Goal: Task Accomplishment & Management: Manage account settings

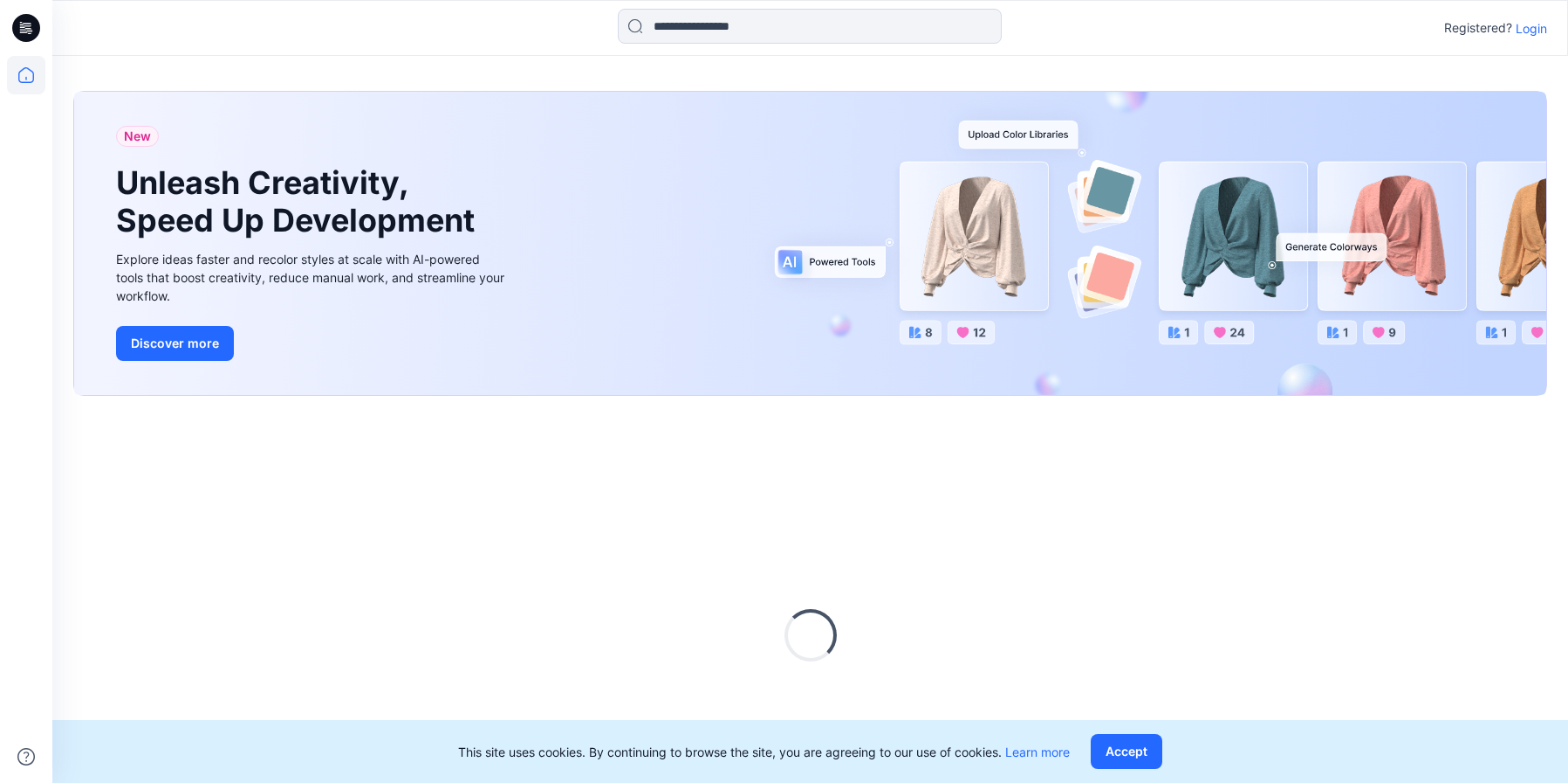
scroll to position [91, 0]
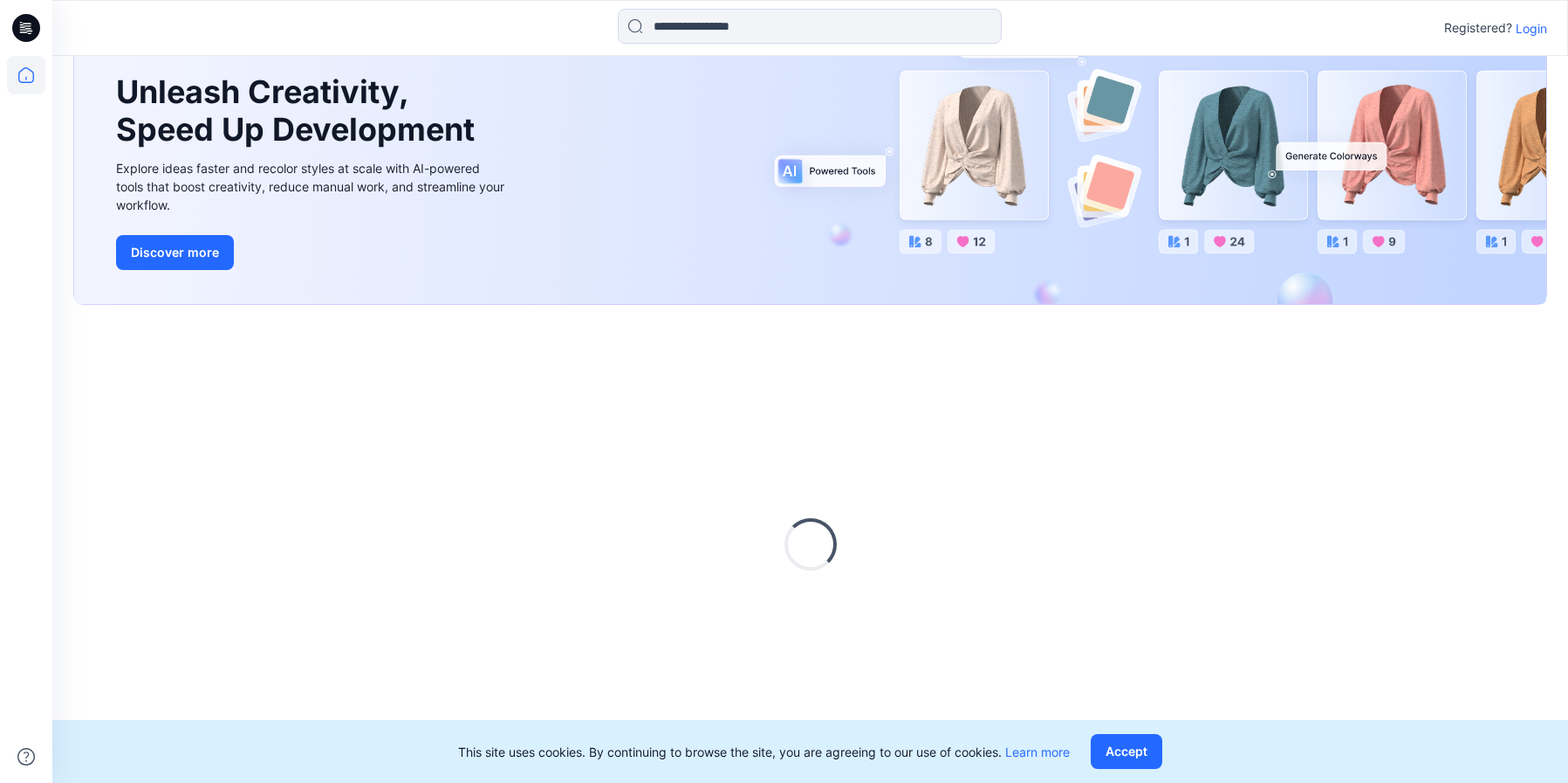
click at [1177, 675] on div "Loading..." at bounding box center [810, 543] width 1475 height 437
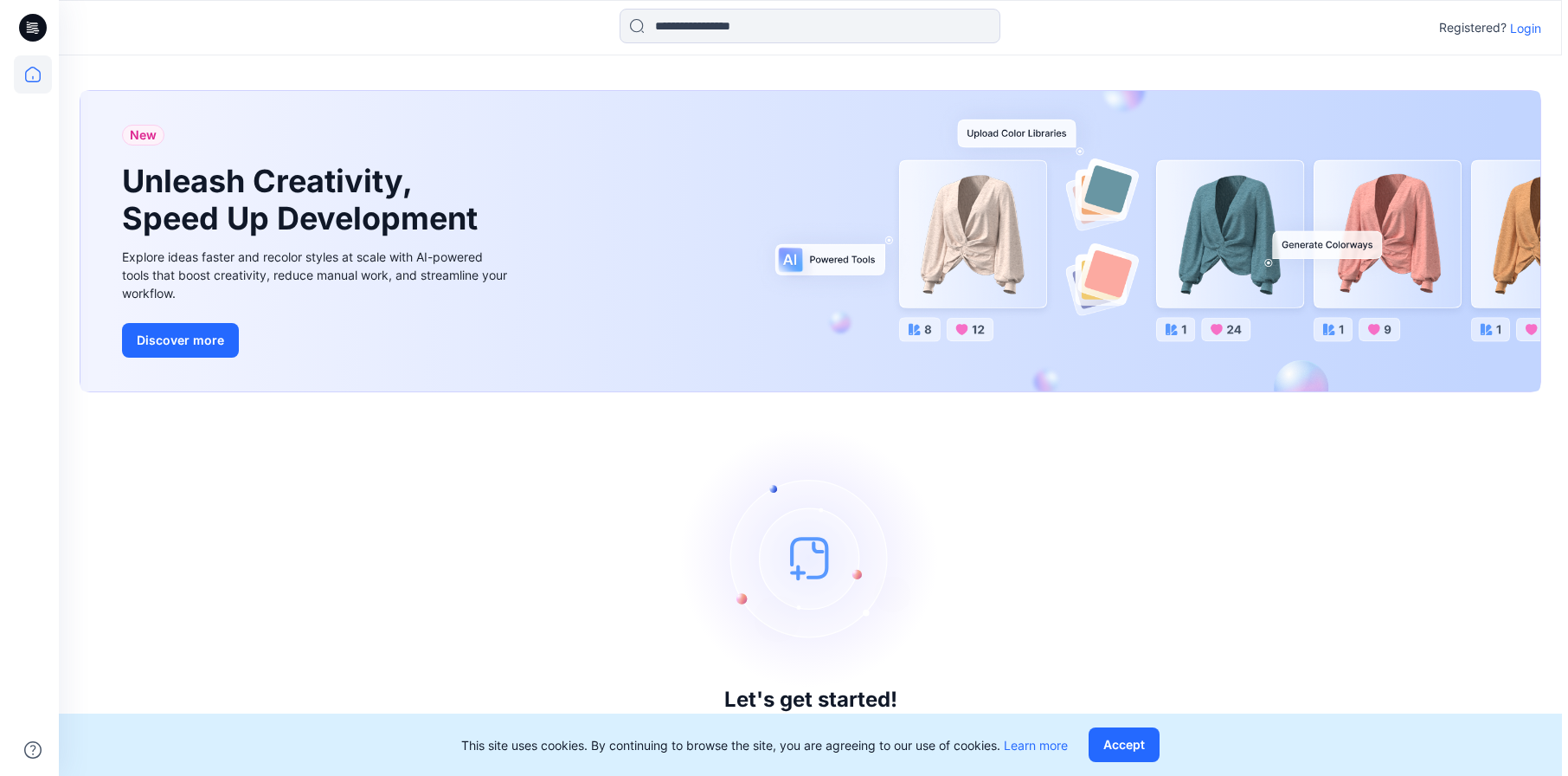
scroll to position [0, 0]
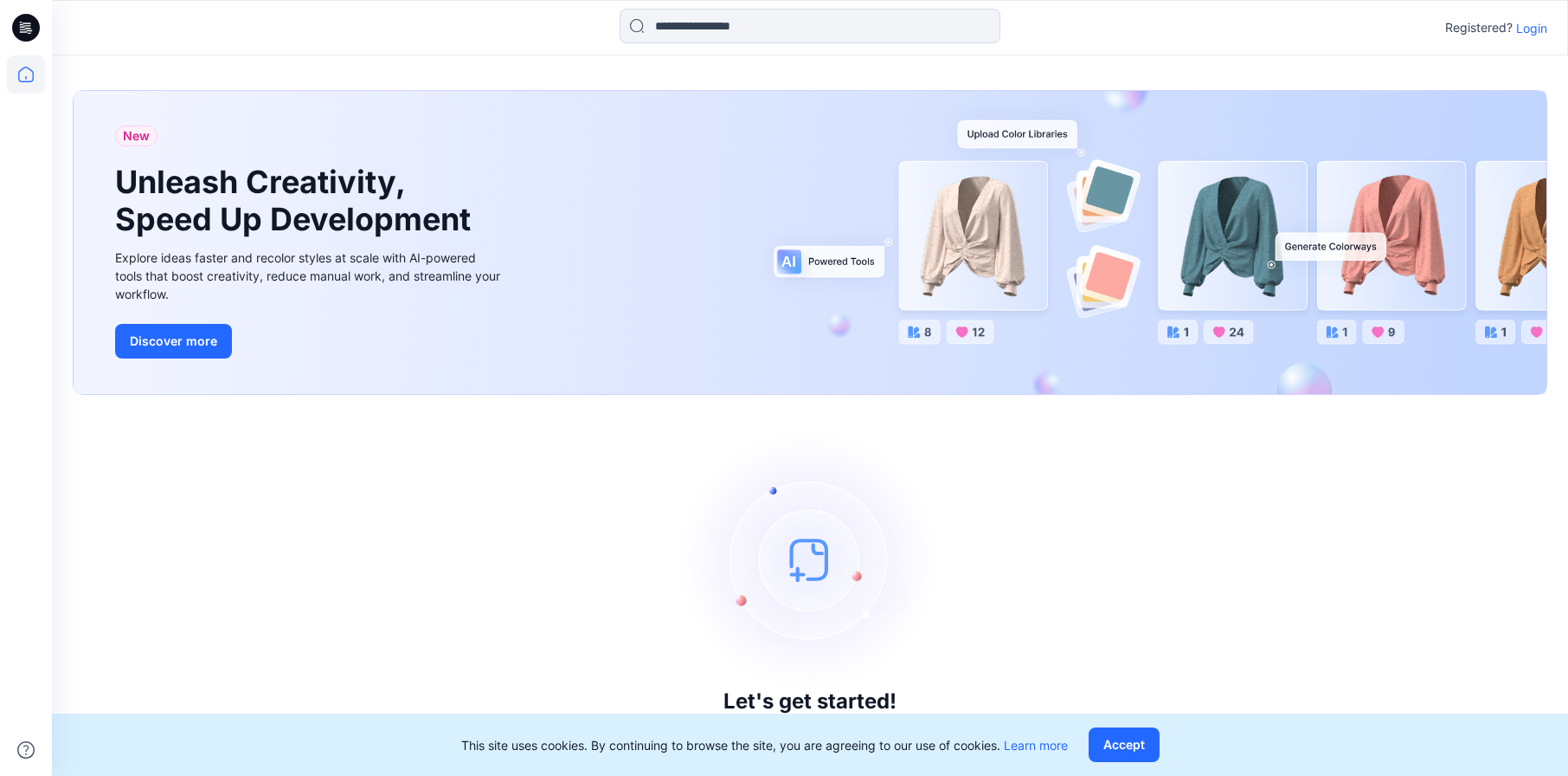
click at [1537, 29] on p "Login" at bounding box center [1532, 28] width 32 height 18
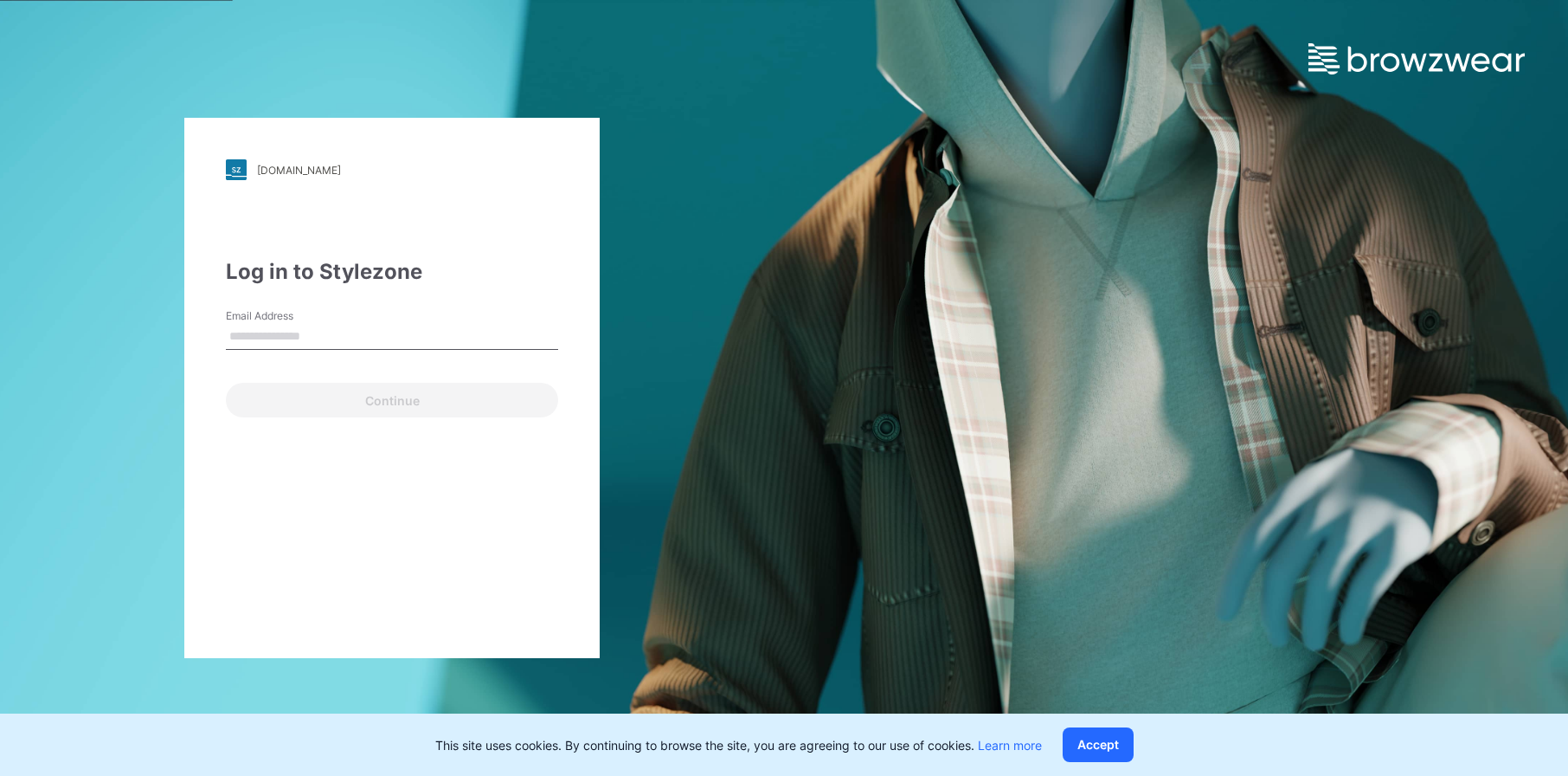
click at [342, 342] on input "Email Address" at bounding box center [391, 336] width 332 height 26
type input "**********"
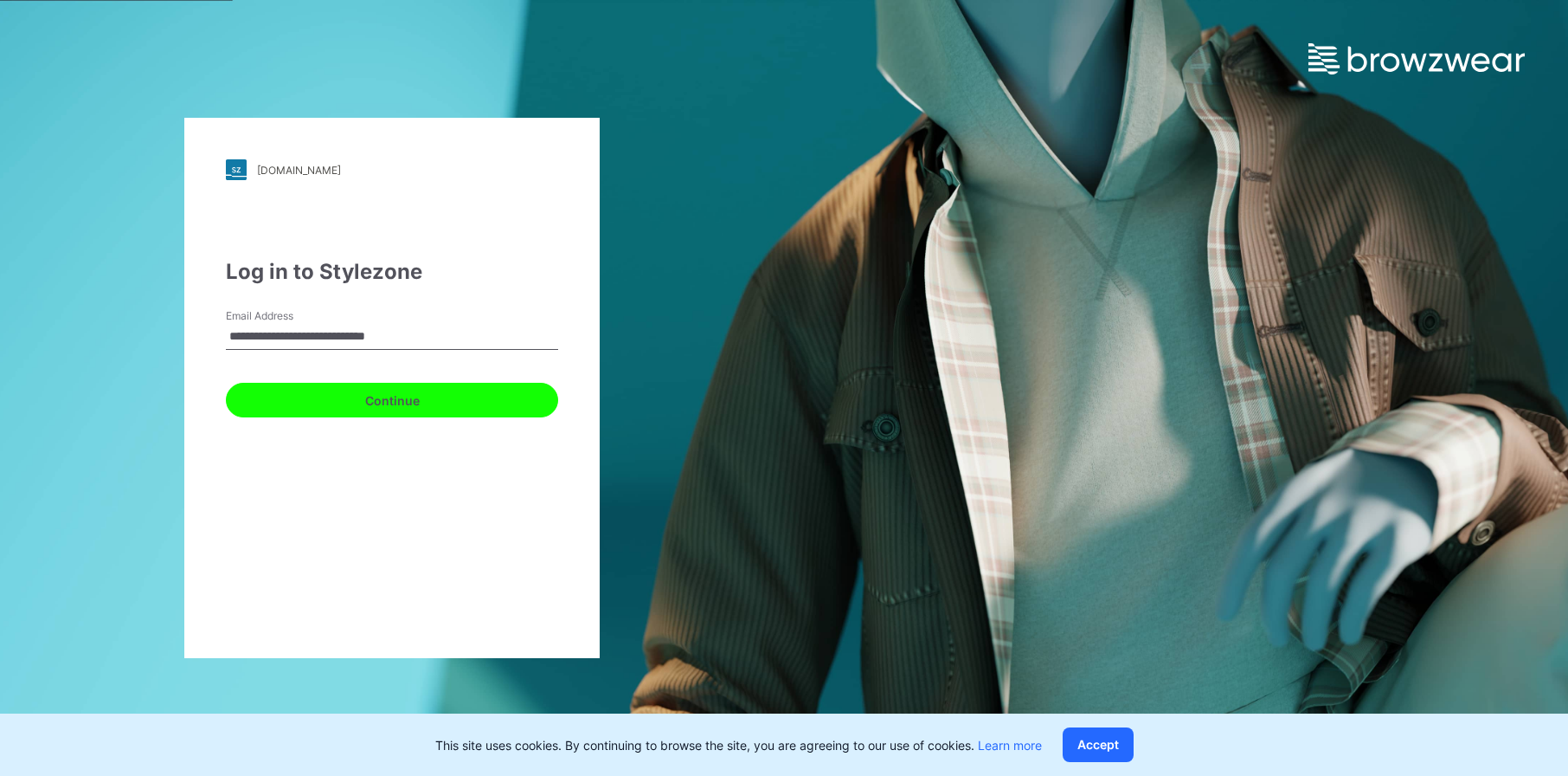
click at [500, 402] on button "Continue" at bounding box center [391, 399] width 332 height 35
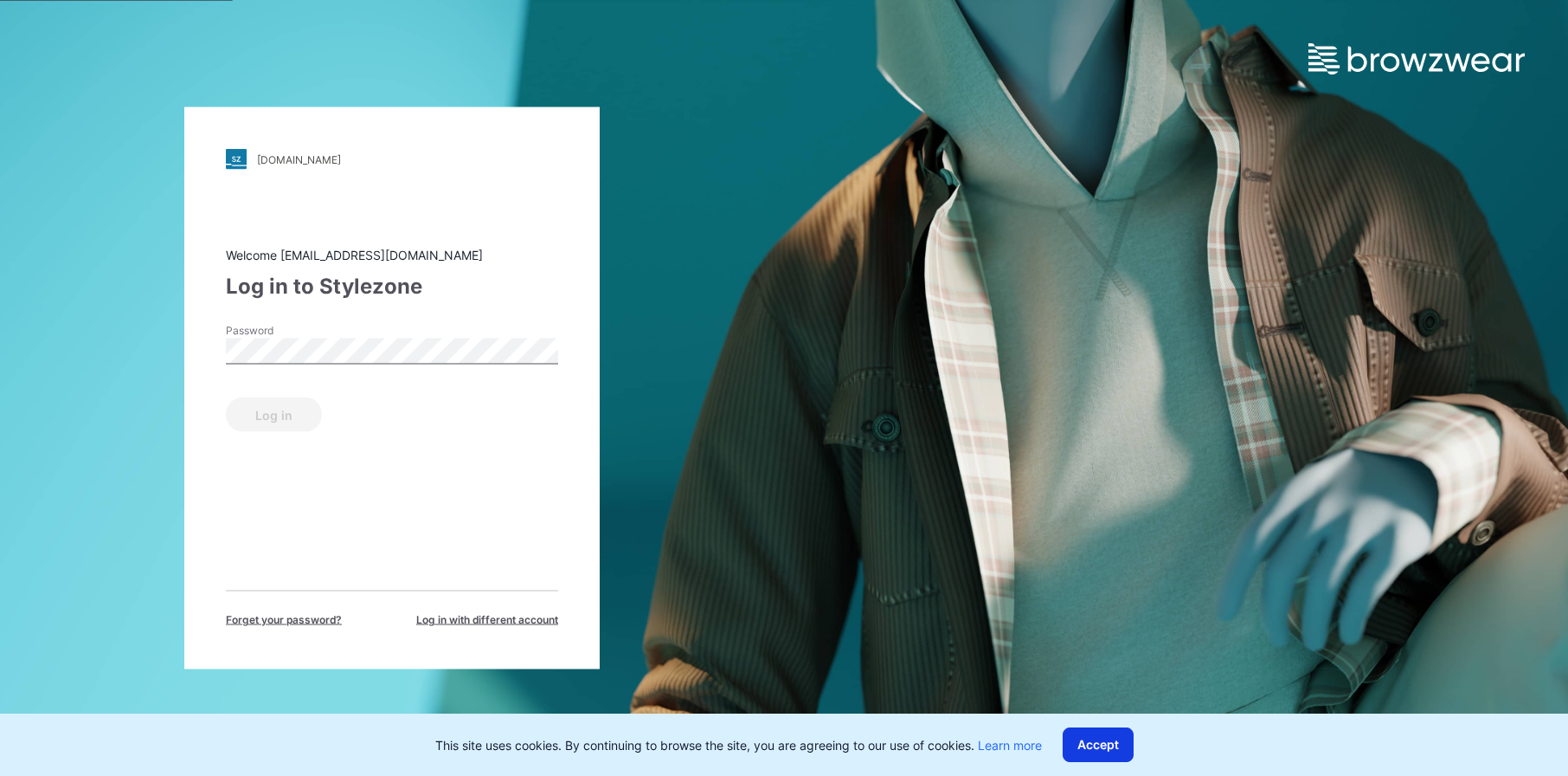
click at [1112, 749] on button "Accept" at bounding box center [1098, 743] width 71 height 35
